Goal: Information Seeking & Learning: Learn about a topic

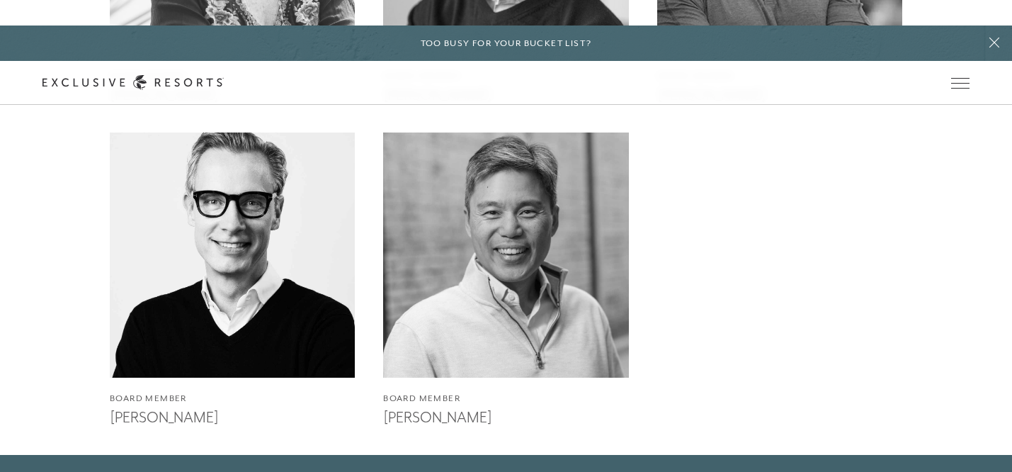
scroll to position [3135, 0]
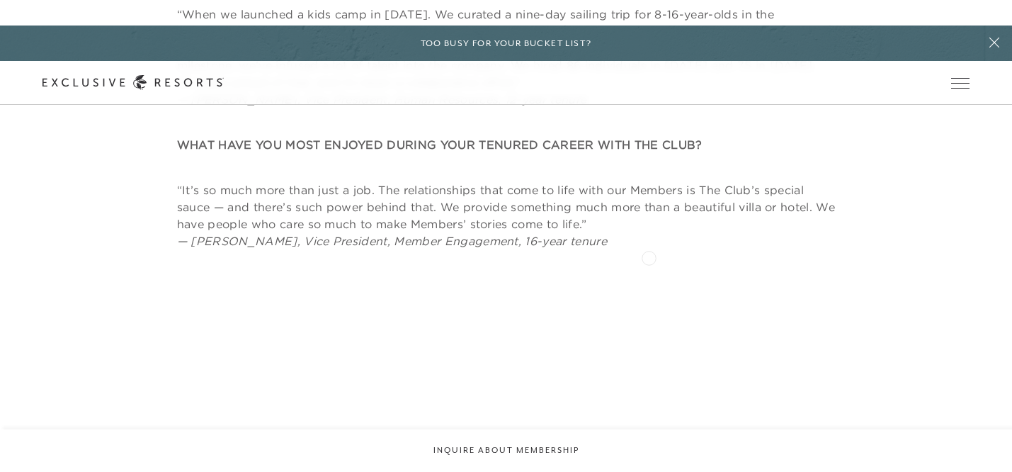
scroll to position [2513, 0]
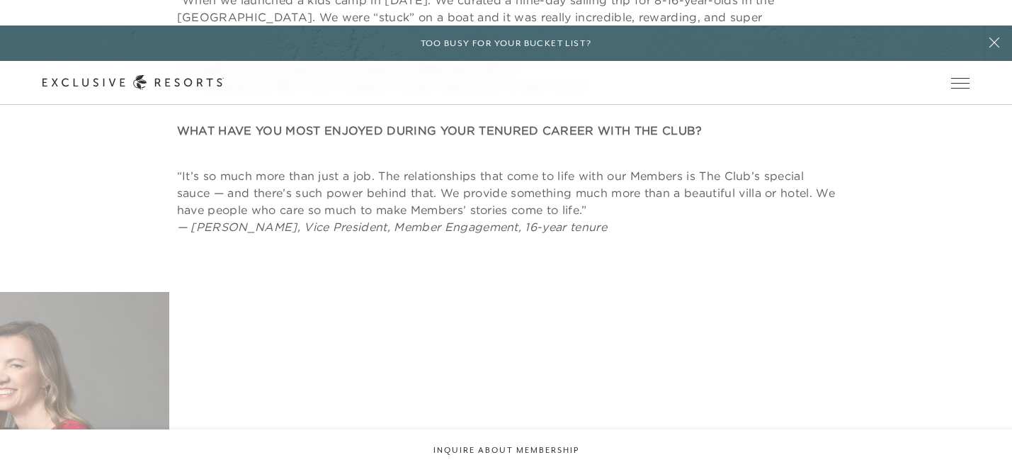
scroll to position [2529, 0]
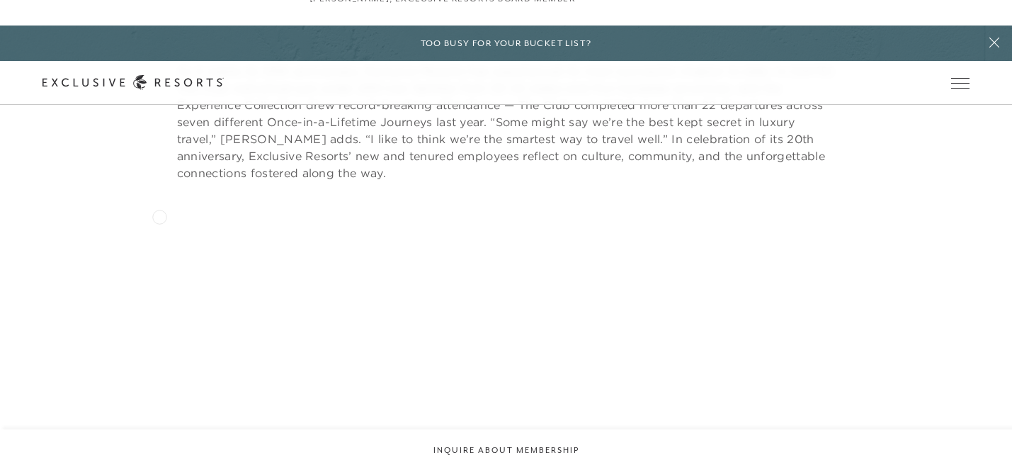
scroll to position [1588, 0]
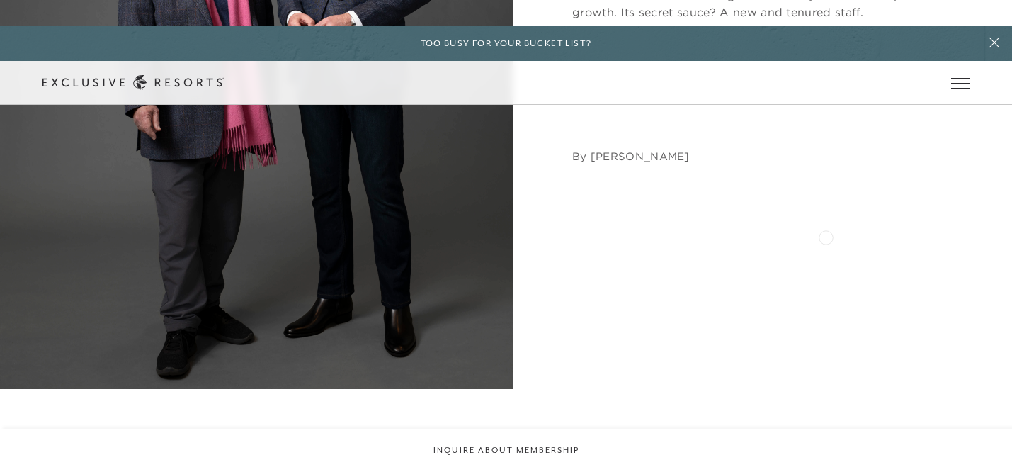
scroll to position [0, 0]
